Goal: Task Accomplishment & Management: Manage account settings

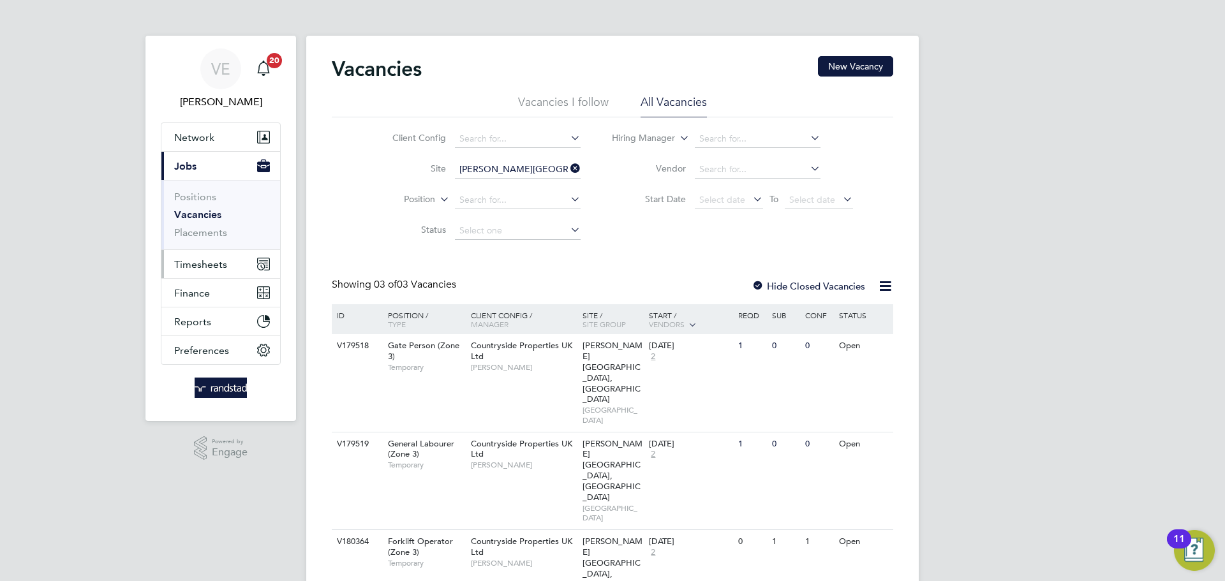
click at [191, 270] on button "Timesheets" at bounding box center [220, 264] width 119 height 28
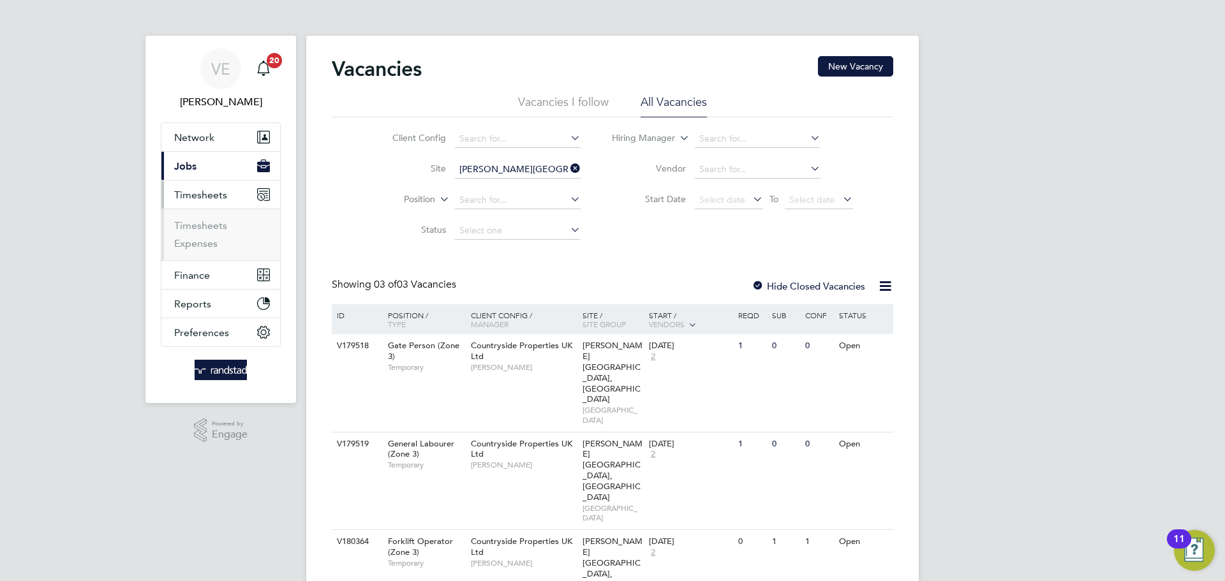
click at [193, 217] on ul "Timesheets Expenses" at bounding box center [220, 235] width 119 height 52
click at [202, 225] on link "Timesheets" at bounding box center [200, 225] width 53 height 12
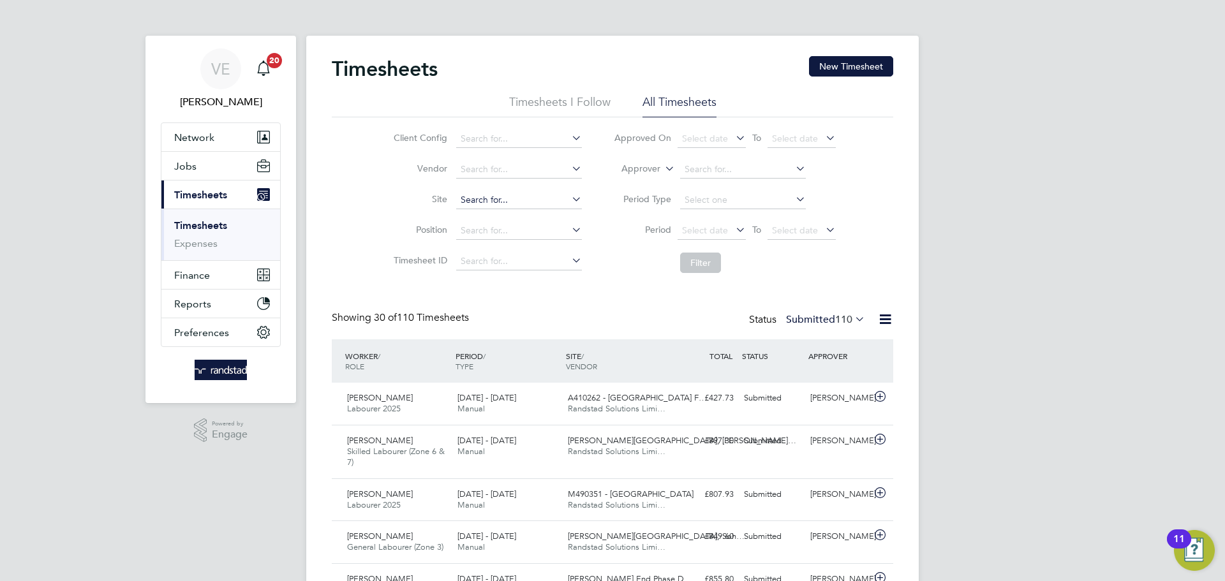
click at [478, 199] on input at bounding box center [519, 200] width 126 height 18
click at [542, 210] on li "[PERSON_NAME][GEOGRAPHIC_DATA], [GEOGRAPHIC_DATA]" at bounding box center [581, 217] width 252 height 17
type input "[PERSON_NAME][GEOGRAPHIC_DATA], [GEOGRAPHIC_DATA]"
click at [794, 232] on span "Select date" at bounding box center [795, 230] width 46 height 11
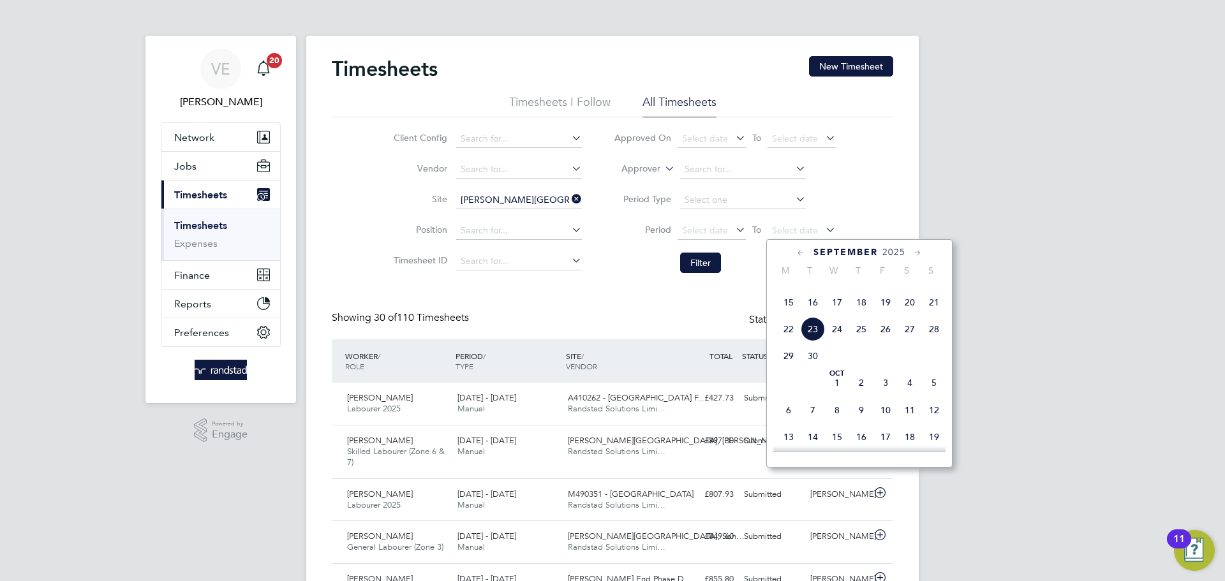
click at [936, 314] on span "21" at bounding box center [934, 302] width 24 height 24
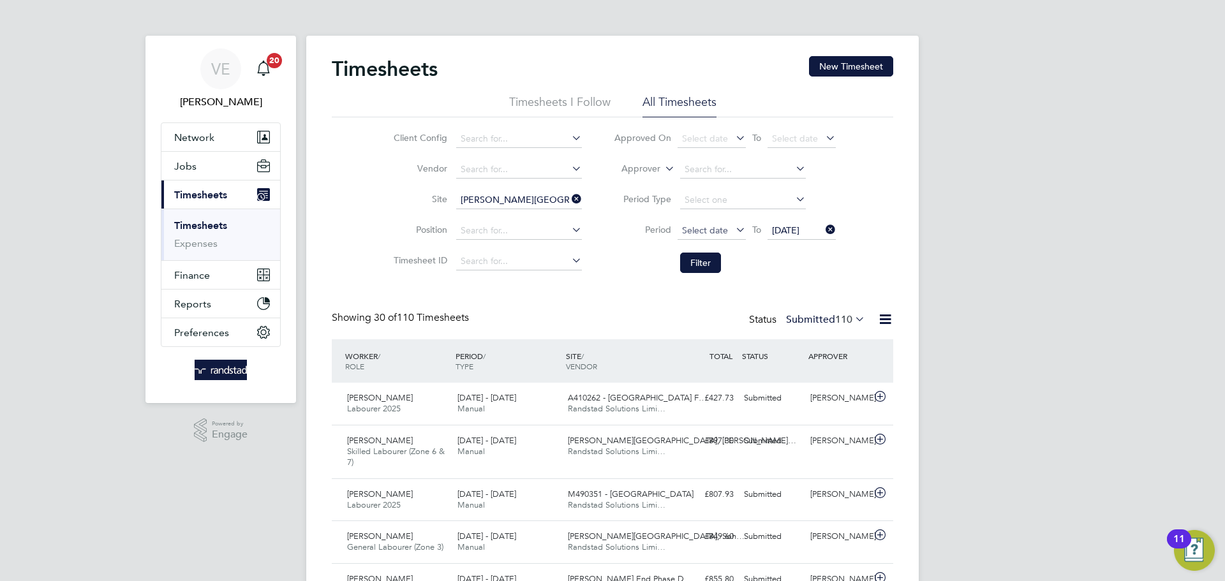
click at [677, 230] on span "Select date" at bounding box center [711, 231] width 68 height 17
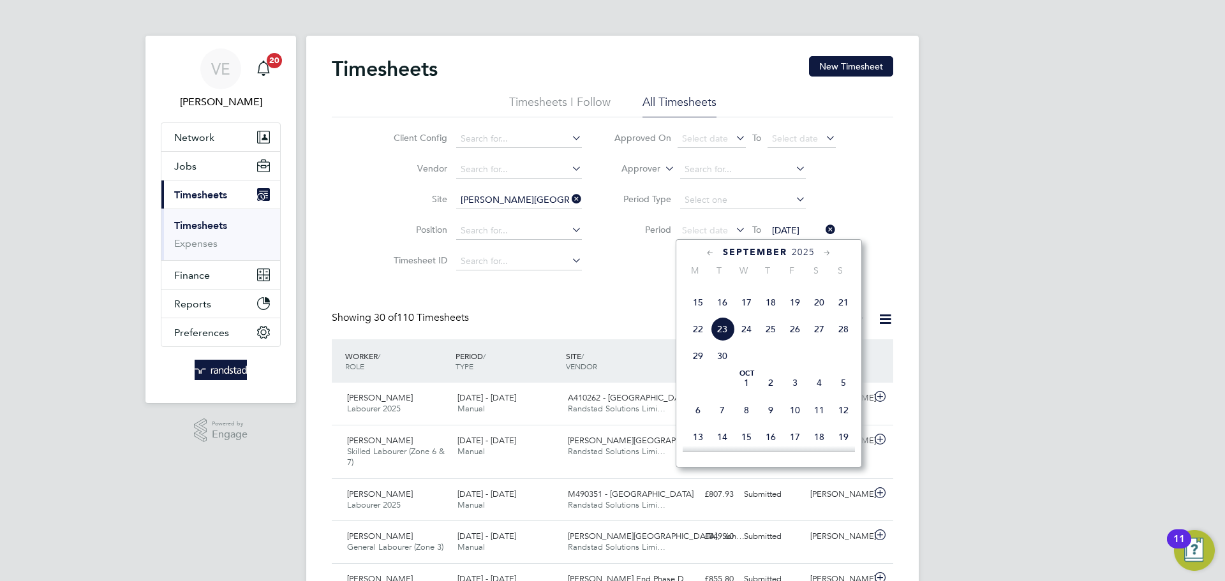
click at [699, 314] on span "15" at bounding box center [698, 302] width 24 height 24
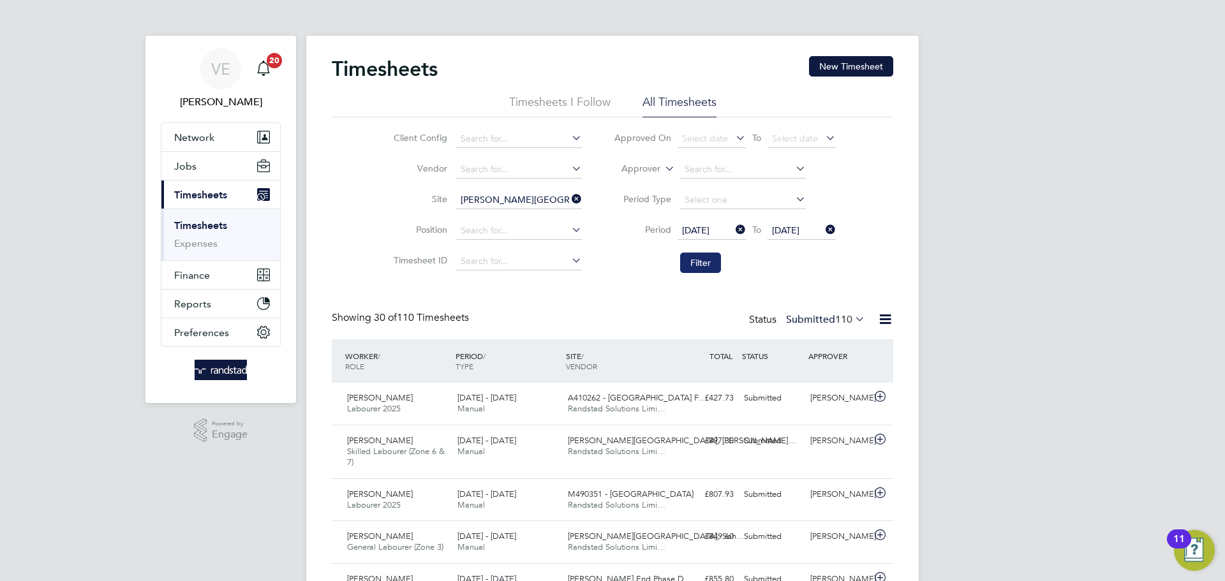
click at [701, 260] on button "Filter" at bounding box center [700, 263] width 41 height 20
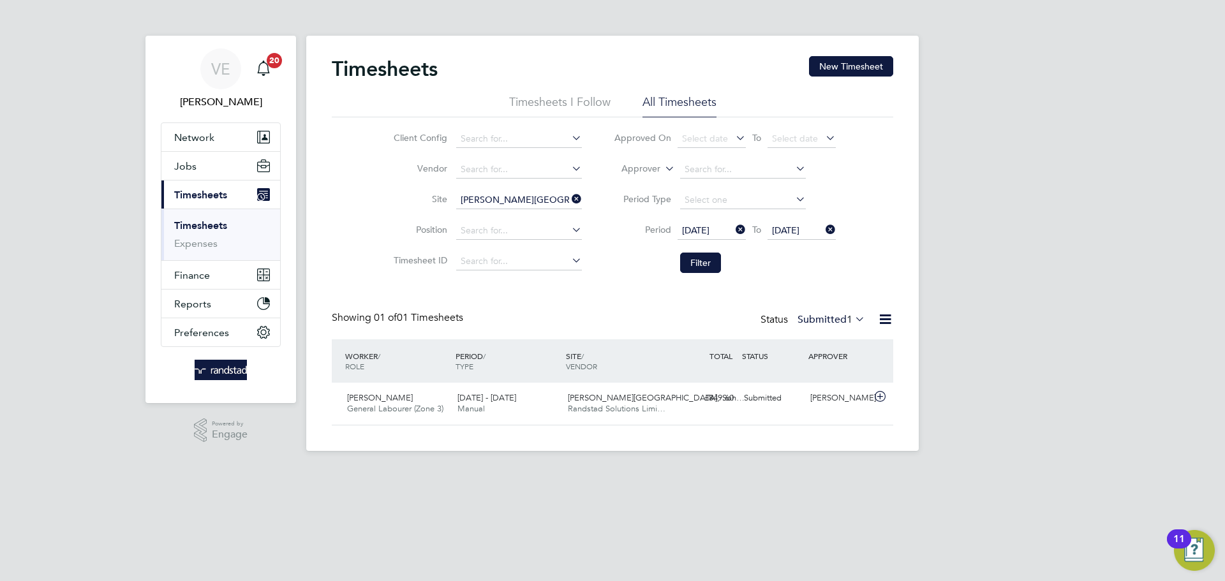
click at [852, 318] on icon at bounding box center [852, 319] width 0 height 18
click at [835, 390] on li "Approved" at bounding box center [829, 396] width 59 height 18
click at [858, 327] on div "Status Approved 1" at bounding box center [814, 320] width 105 height 18
click at [852, 323] on icon at bounding box center [852, 319] width 0 height 18
click at [840, 379] on li "Submitted" at bounding box center [830, 378] width 59 height 18
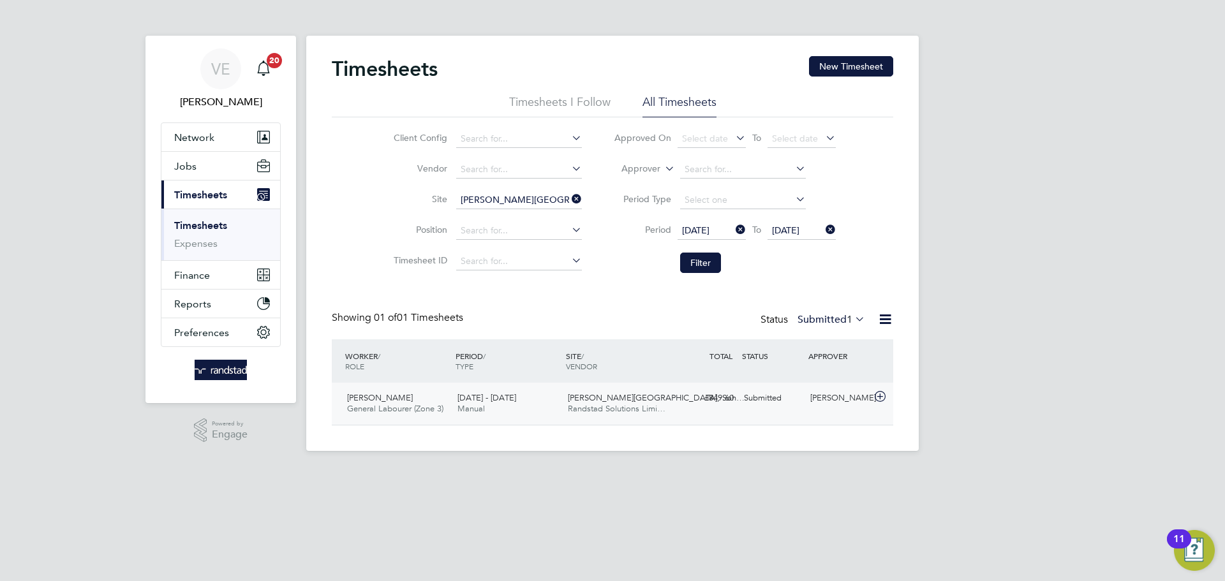
click at [809, 405] on div "[PERSON_NAME]" at bounding box center [838, 398] width 66 height 21
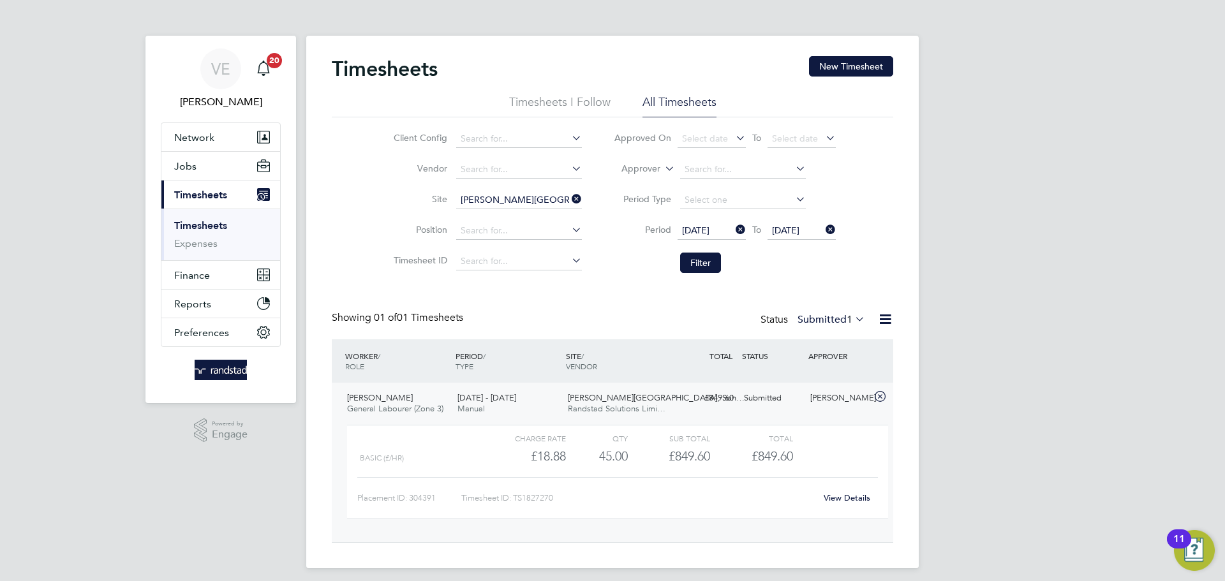
click at [864, 492] on link "View Details" at bounding box center [846, 497] width 47 height 11
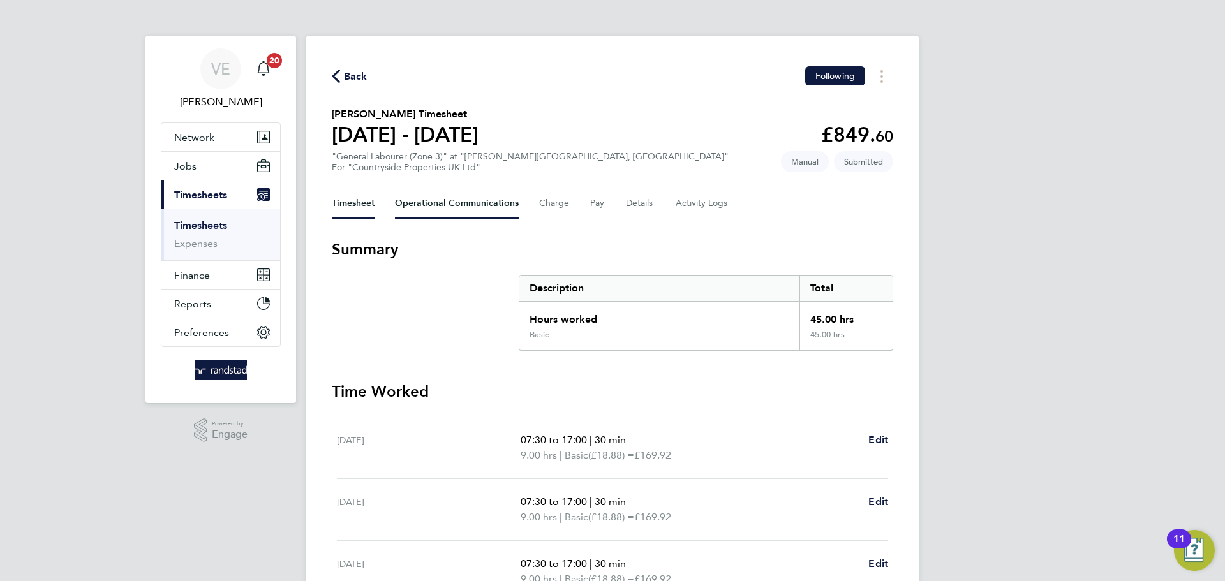
click at [483, 195] on Communications-tab "Operational Communications" at bounding box center [457, 203] width 124 height 31
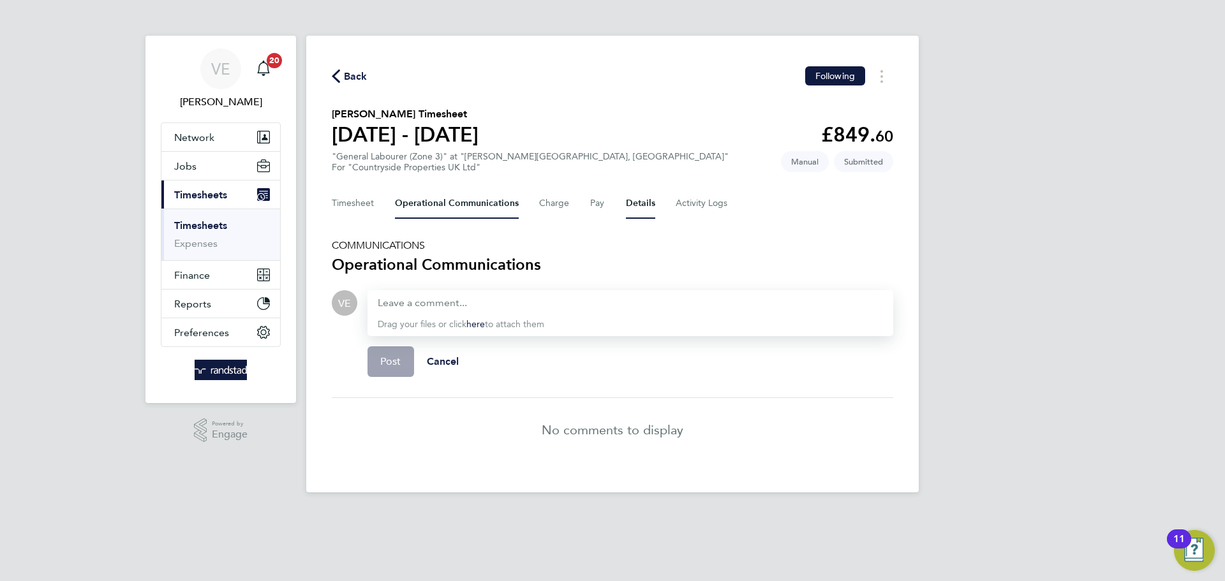
click at [626, 203] on button "Details" at bounding box center [640, 203] width 29 height 31
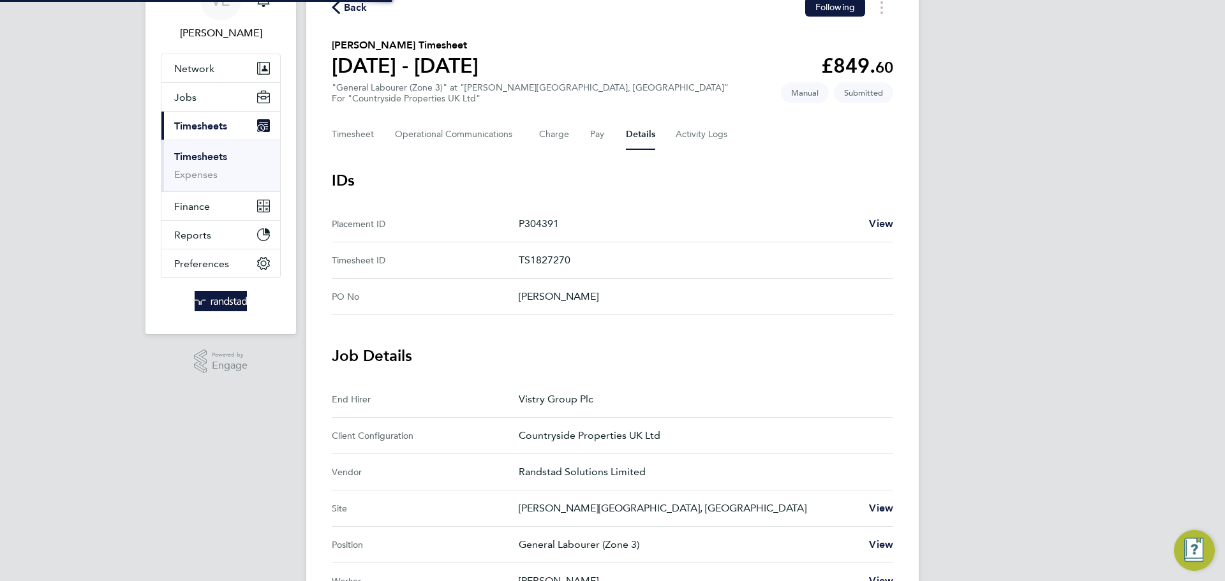
scroll to position [301, 0]
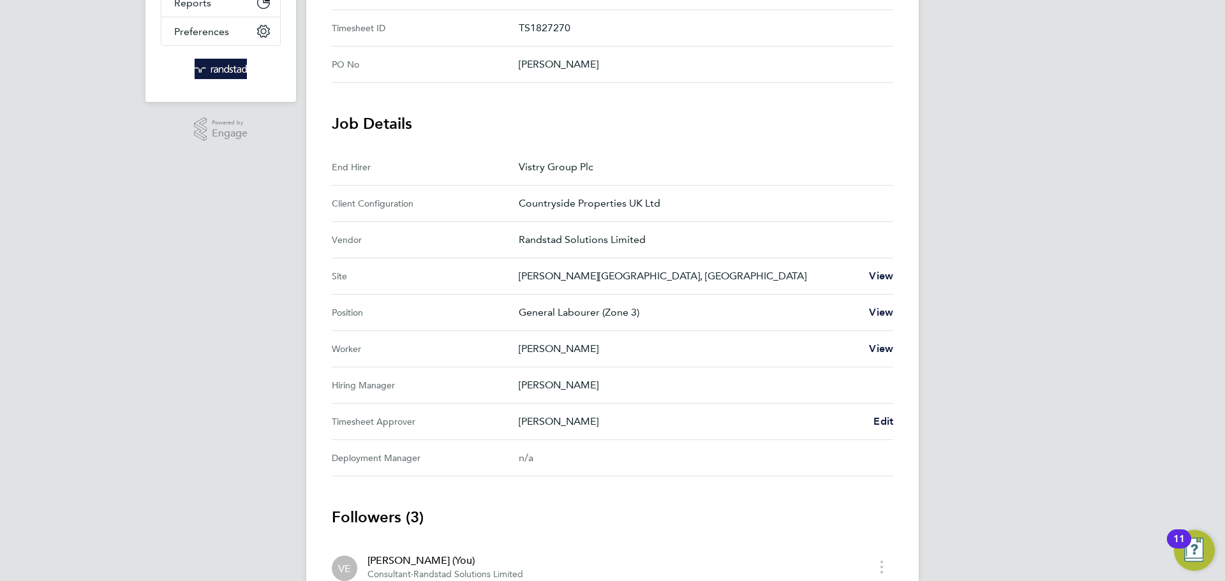
click at [917, 431] on div "Back Following Timothy Coleman's Timesheet 15 - 21 Sept 2025 £849. 60 "General …" at bounding box center [612, 245] width 612 height 1020
click at [888, 421] on span "Edit" at bounding box center [883, 421] width 20 height 12
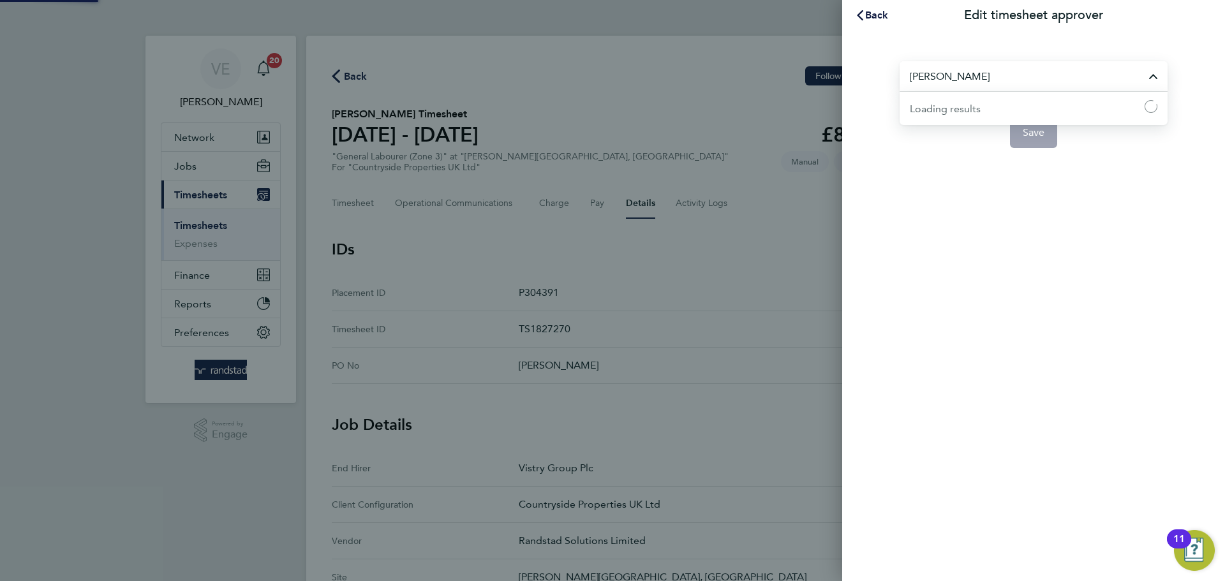
click at [970, 79] on input "[PERSON_NAME]" at bounding box center [1033, 76] width 268 height 30
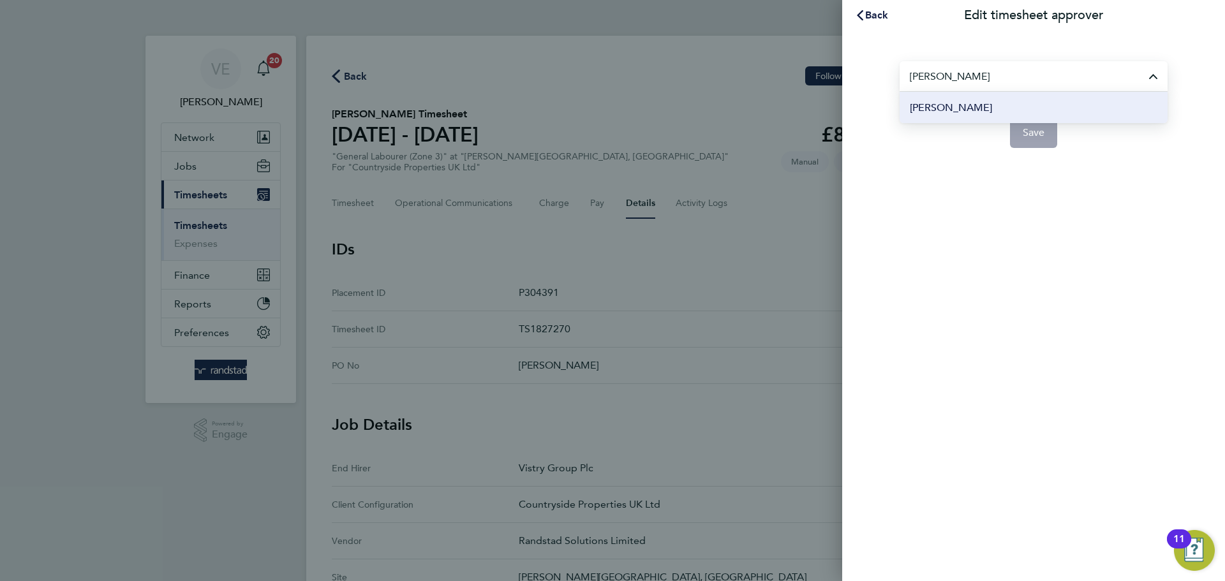
click at [1005, 99] on li "[PERSON_NAME]" at bounding box center [1033, 107] width 268 height 31
type input "[PERSON_NAME]"
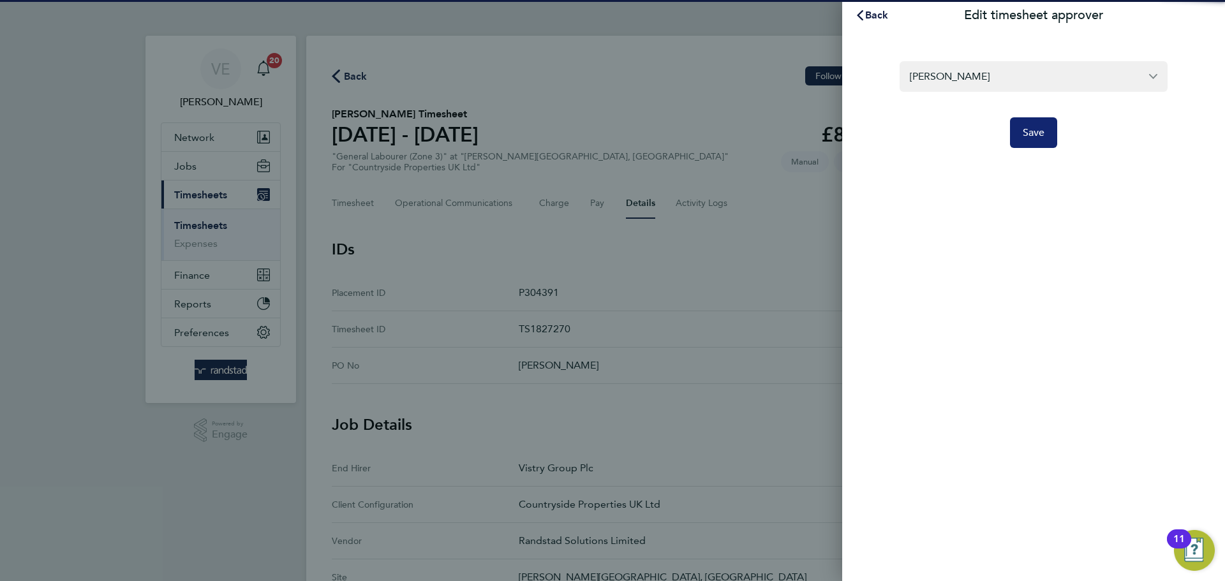
click at [1034, 136] on span "Save" at bounding box center [1033, 132] width 22 height 13
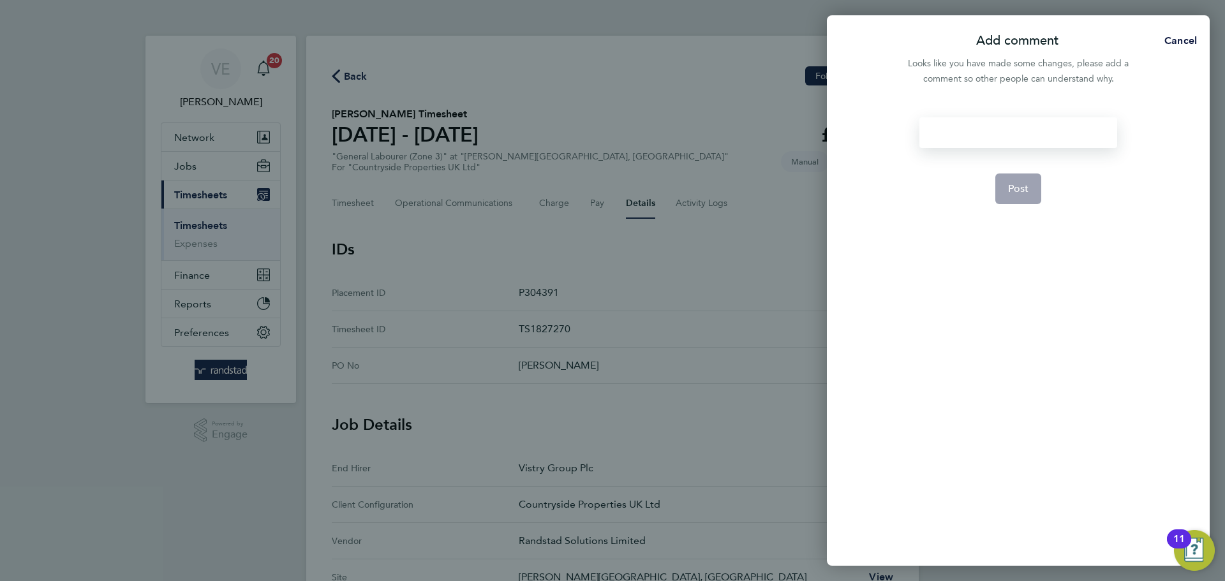
click at [1016, 135] on div at bounding box center [1017, 132] width 197 height 31
click at [1024, 184] on span "Post" at bounding box center [1018, 188] width 21 height 13
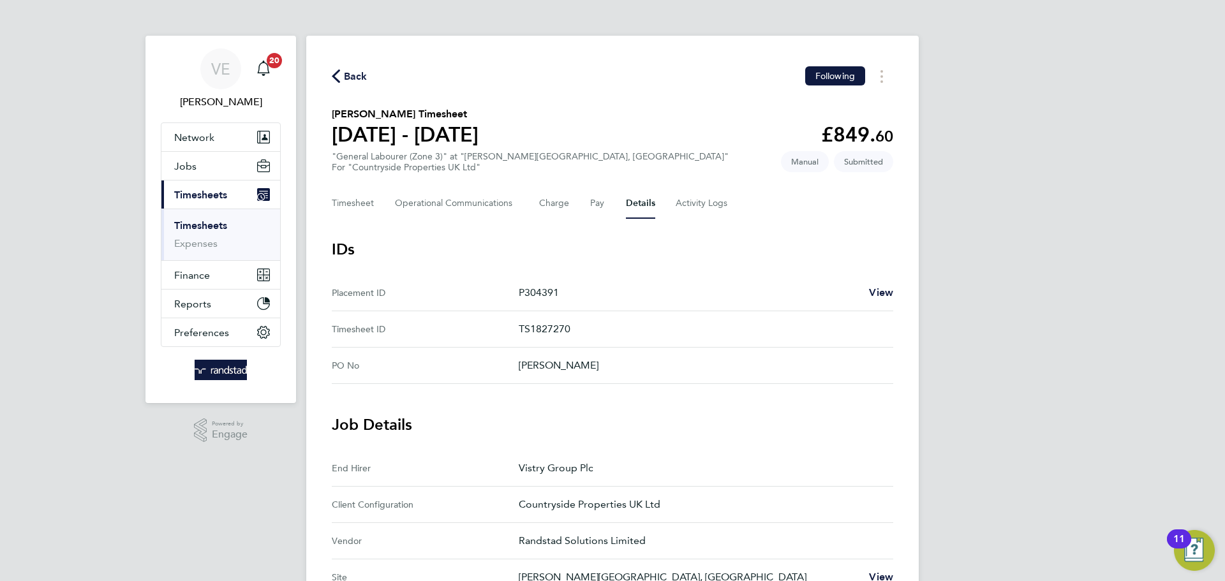
click at [458, 220] on div "Back Following Timothy Coleman's Timesheet 15 - 21 Sept 2025 £849. 60 "General …" at bounding box center [612, 546] width 612 height 1020
click at [368, 206] on button "Timesheet" at bounding box center [353, 203] width 43 height 31
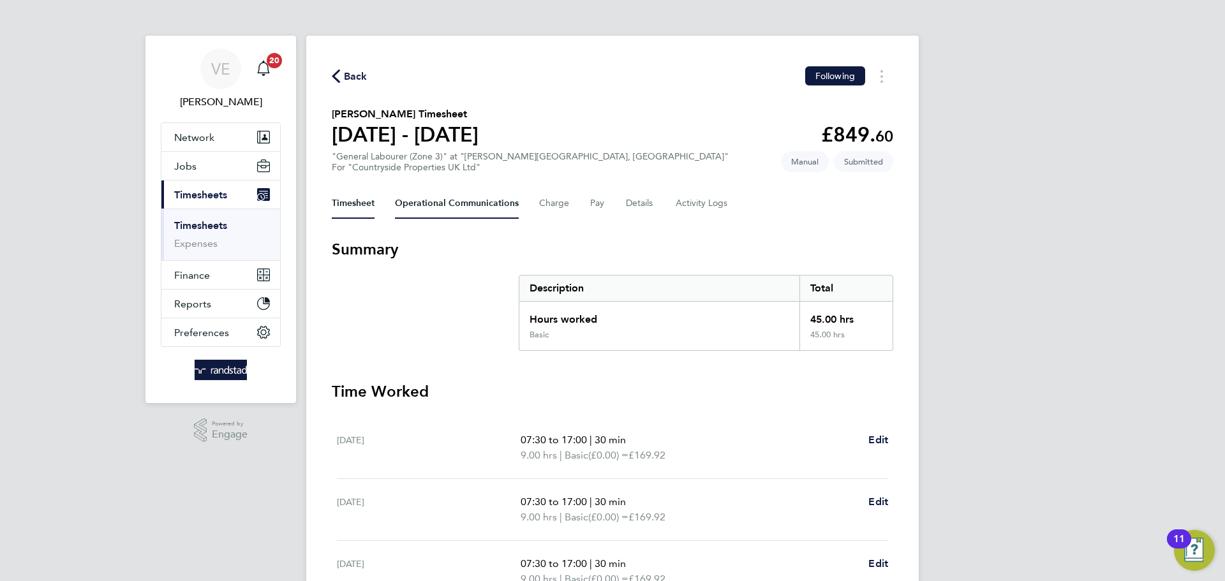
click at [444, 197] on Communications-tab "Operational Communications" at bounding box center [457, 203] width 124 height 31
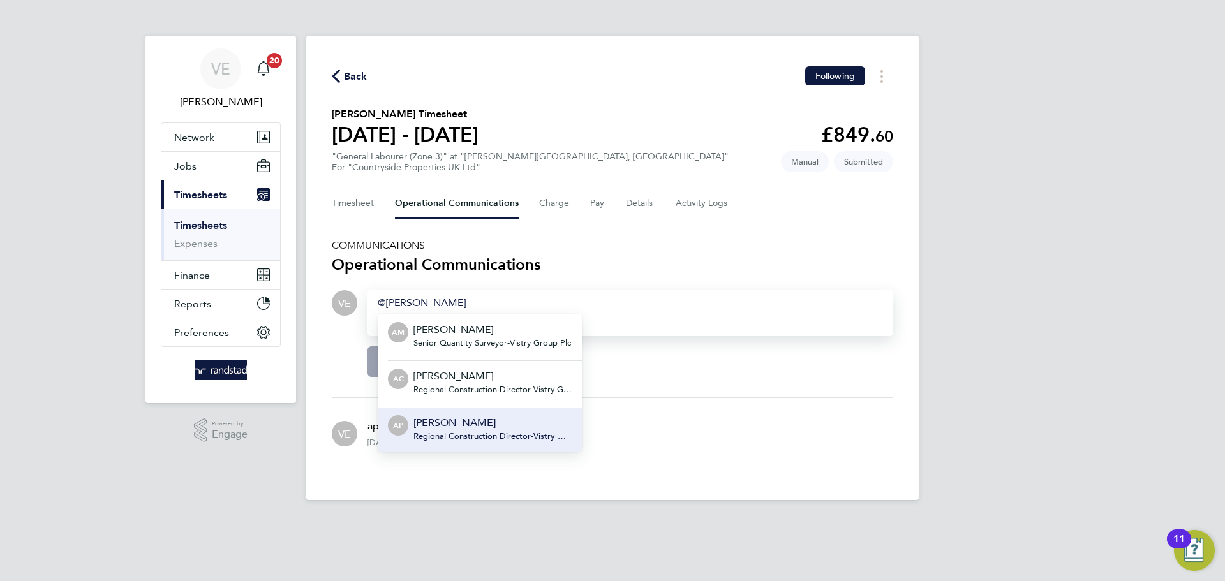
scroll to position [93, 0]
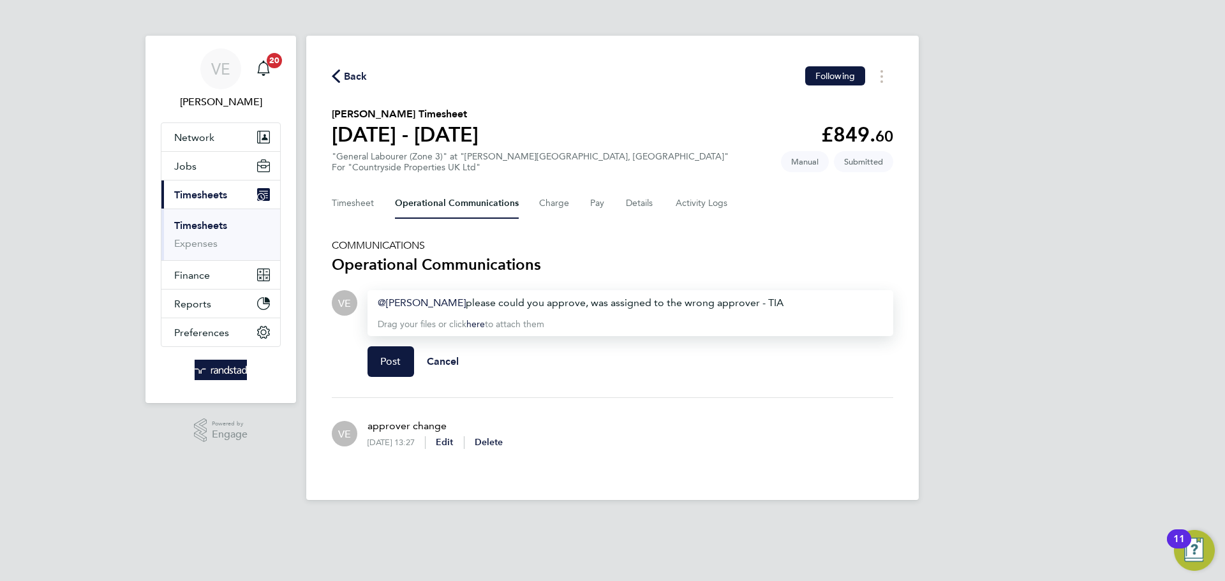
click at [781, 299] on div "Andy Pearce ​ please could you approve, was assigned to the wrong approver - TIA" at bounding box center [630, 302] width 505 height 15
click at [394, 365] on span "Post" at bounding box center [390, 361] width 21 height 13
